Goal: Find specific page/section: Find specific page/section

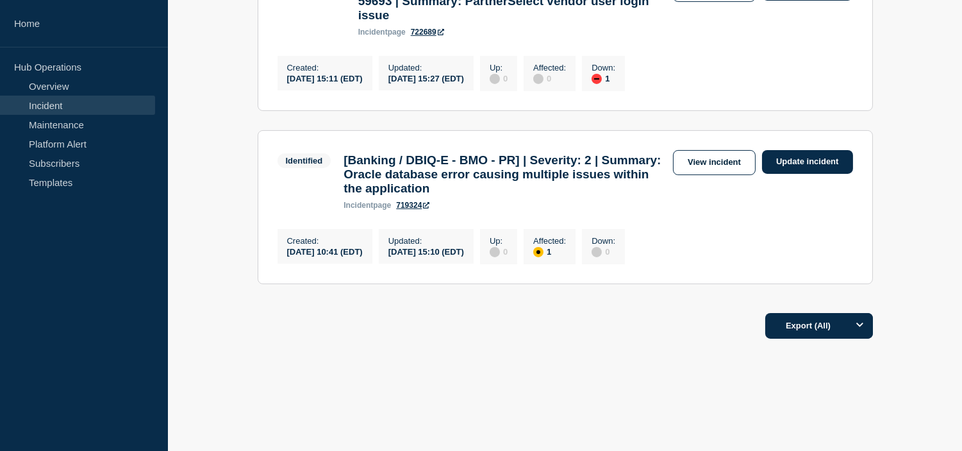
scroll to position [332, 0]
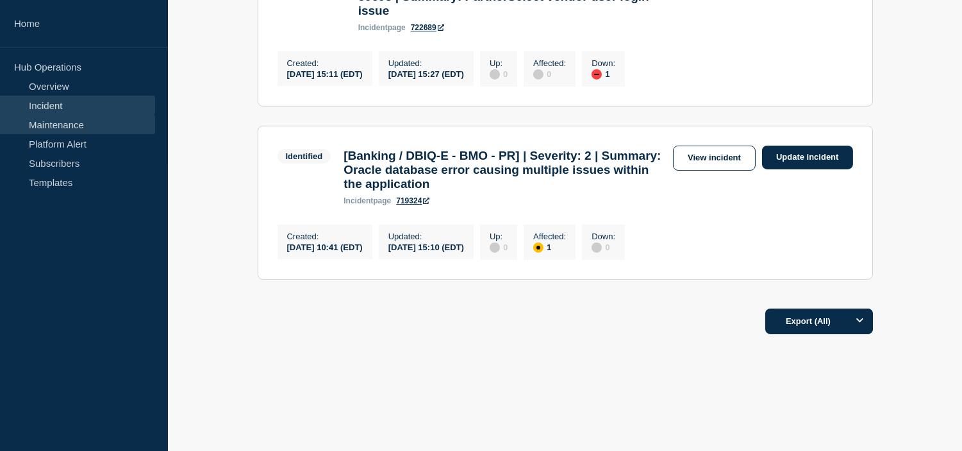
click at [68, 126] on link "Maintenance" at bounding box center [77, 124] width 155 height 19
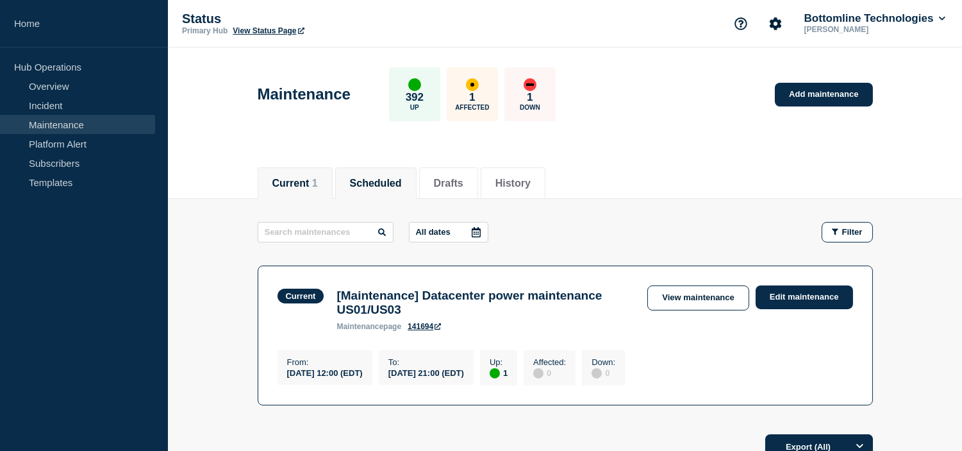
click at [388, 183] on button "Scheduled" at bounding box center [376, 184] width 52 height 12
